Goal: Information Seeking & Learning: Learn about a topic

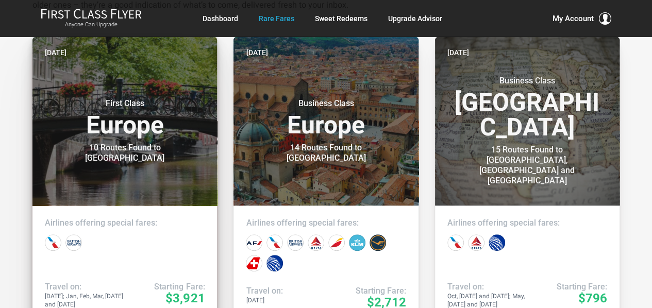
scroll to position [234, 0]
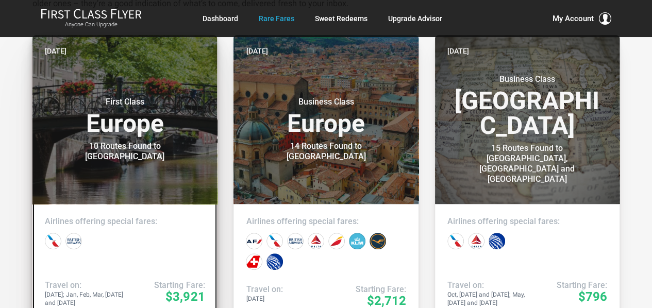
click at [147, 126] on h3 "First Class Europe" at bounding box center [125, 116] width 160 height 39
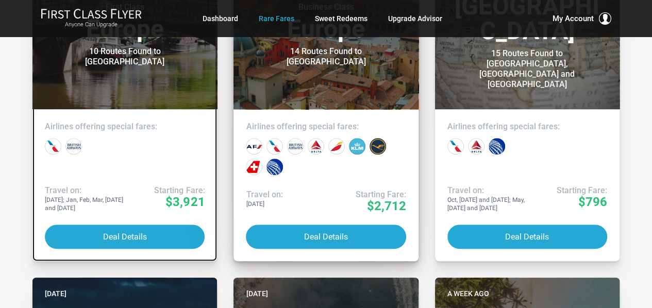
scroll to position [329, 0]
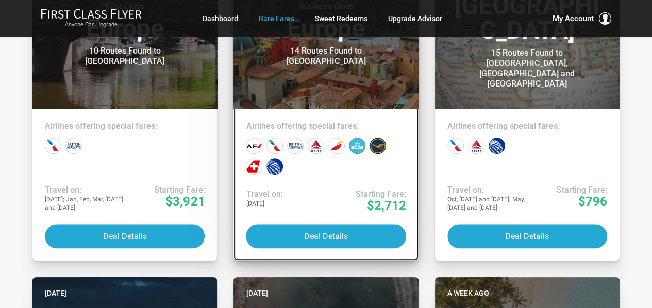
click at [359, 79] on header "[DATE] Business Class Europe 14 Routes Found to [GEOGRAPHIC_DATA]" at bounding box center [325, 24] width 184 height 169
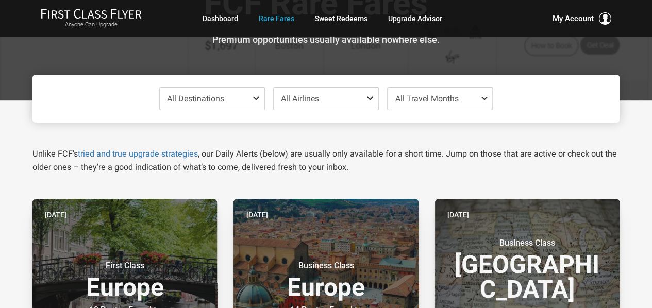
scroll to position [162, 0]
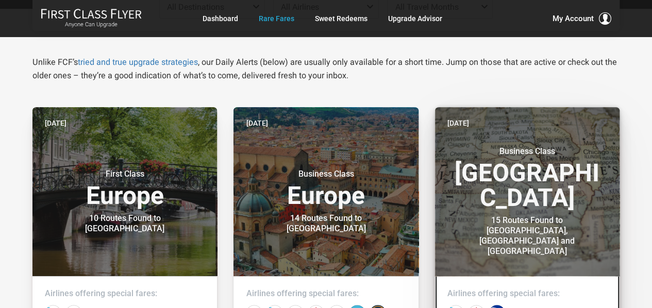
click at [517, 151] on div "Business Class [GEOGRAPHIC_DATA] 15 Routes Found to [GEOGRAPHIC_DATA], [GEOGRAP…" at bounding box center [527, 196] width 160 height 121
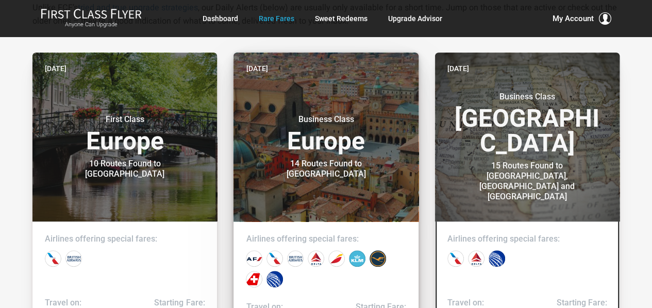
scroll to position [214, 0]
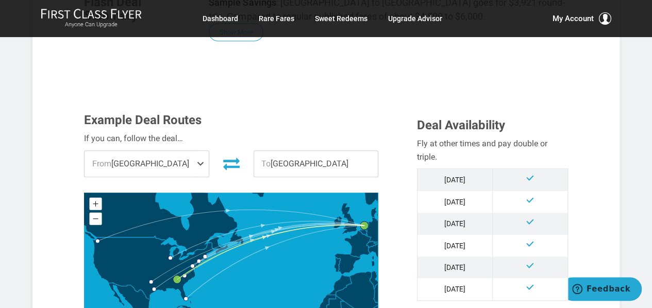
scroll to position [276, 0]
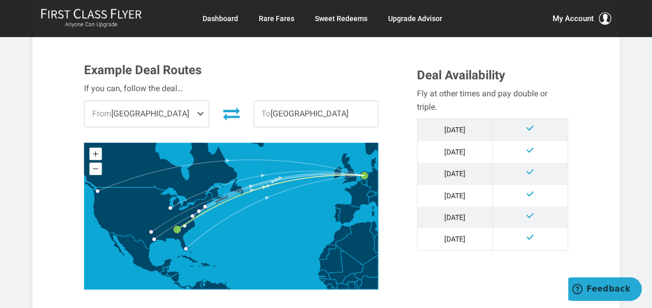
click at [199, 114] on span at bounding box center [202, 114] width 12 height 26
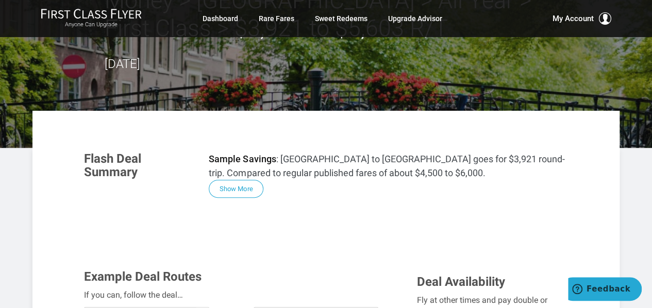
scroll to position [0, 0]
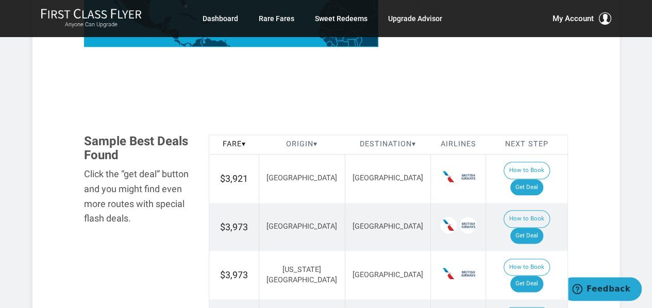
scroll to position [519, 0]
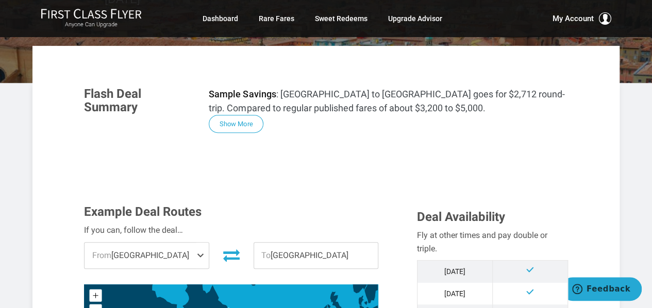
scroll to position [133, 0]
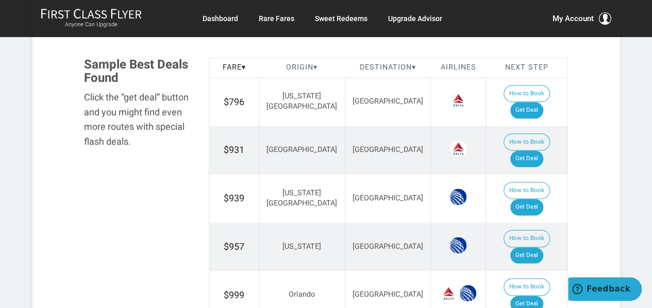
scroll to position [645, 0]
